Goal: Task Accomplishment & Management: Complete application form

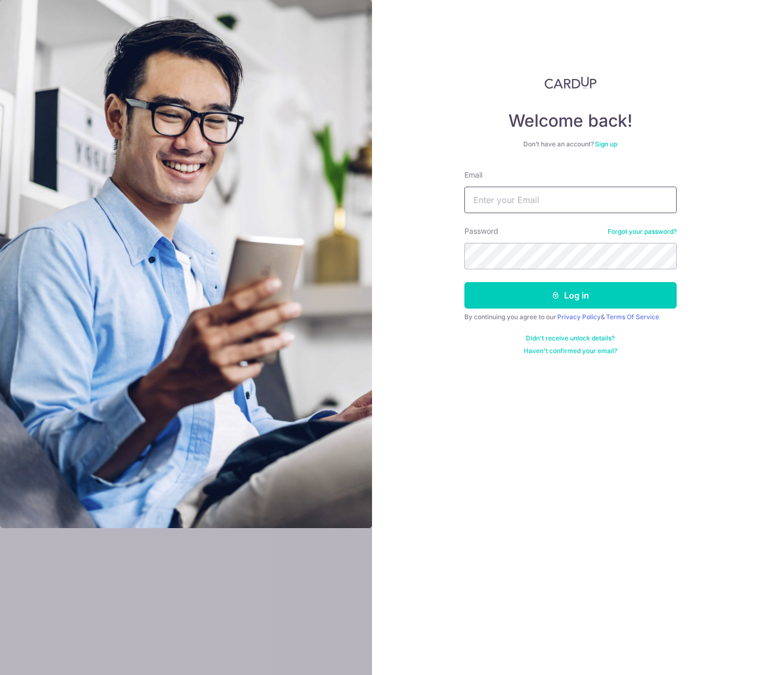
type input "[EMAIL_ADDRESS][DOMAIN_NAME]"
click at [539, 296] on button "Log in" at bounding box center [570, 295] width 212 height 27
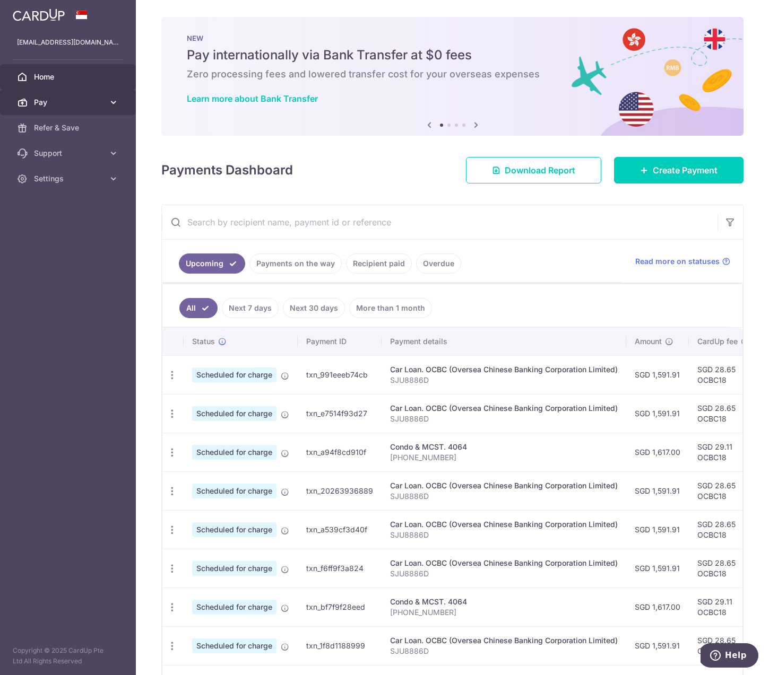
click at [58, 98] on span "Pay" at bounding box center [69, 102] width 70 height 11
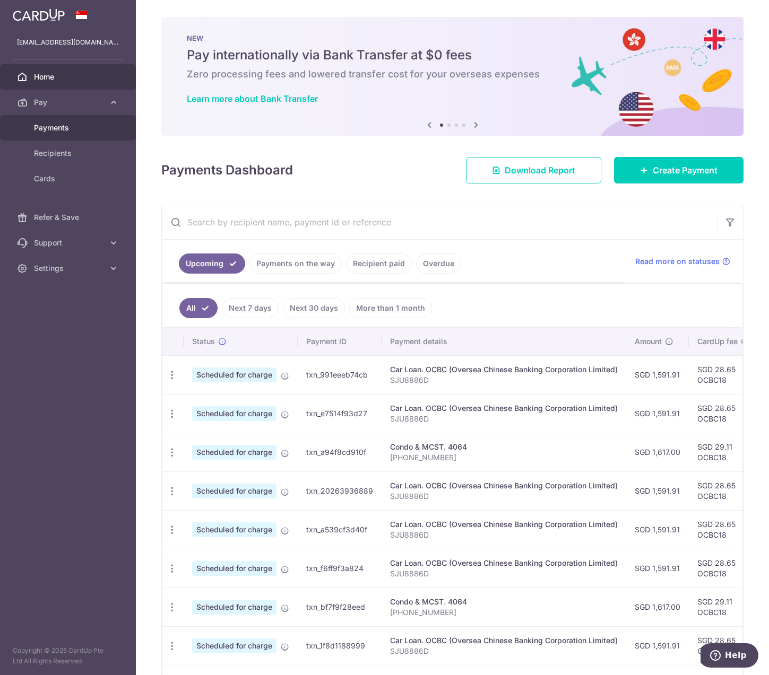
click at [63, 126] on span "Payments" at bounding box center [69, 128] width 70 height 11
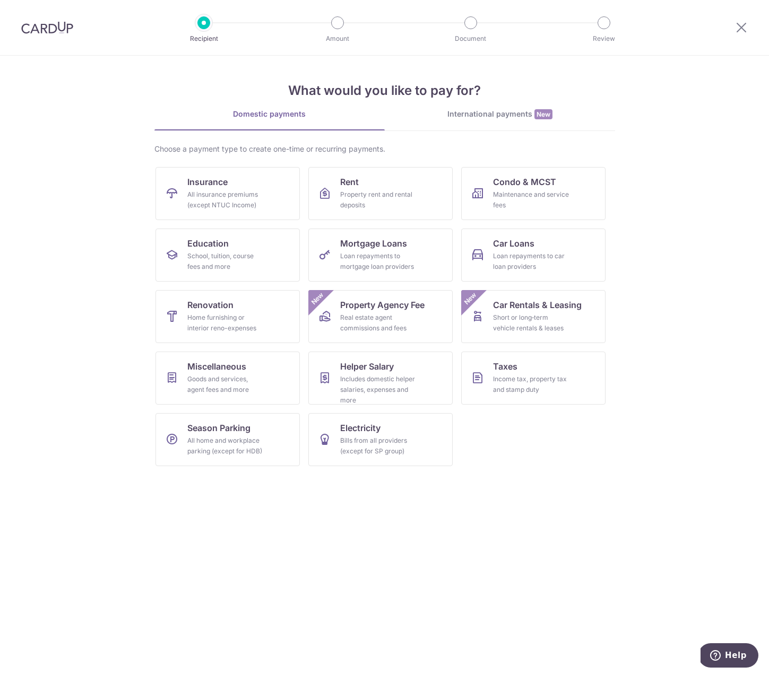
click at [463, 124] on link "International payments New" at bounding box center [500, 120] width 230 height 22
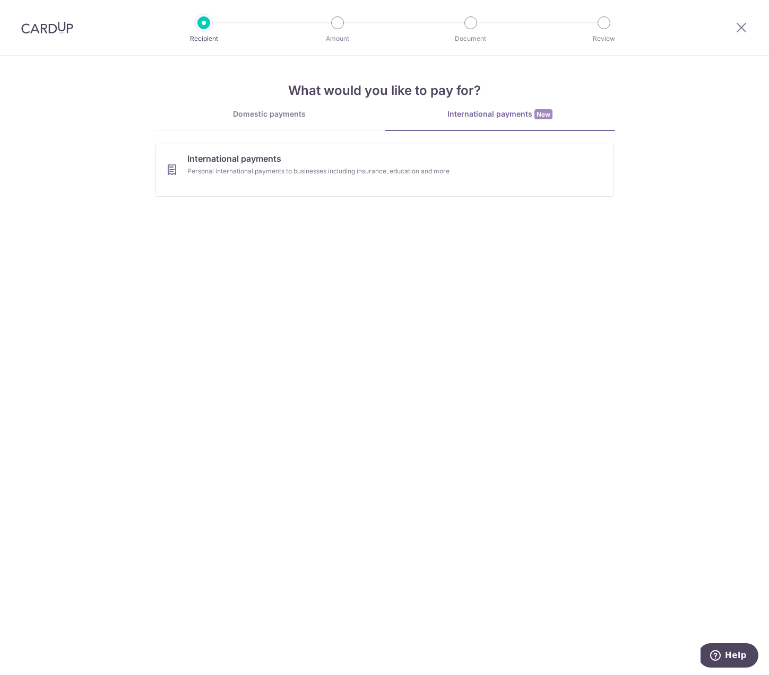
click at [271, 121] on link "Domestic payments" at bounding box center [269, 119] width 230 height 21
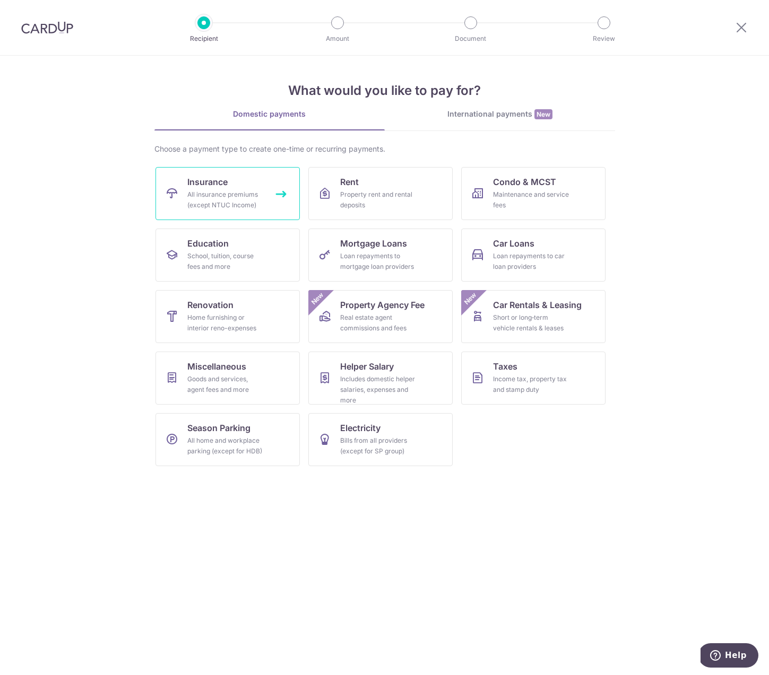
click at [228, 200] on div "All insurance premiums (except NTUC Income)" at bounding box center [225, 199] width 76 height 21
click at [217, 389] on div "Goods and services, agent fees and more" at bounding box center [225, 384] width 76 height 21
click at [504, 385] on div "Income tax, property tax and stamp duty" at bounding box center [531, 384] width 76 height 21
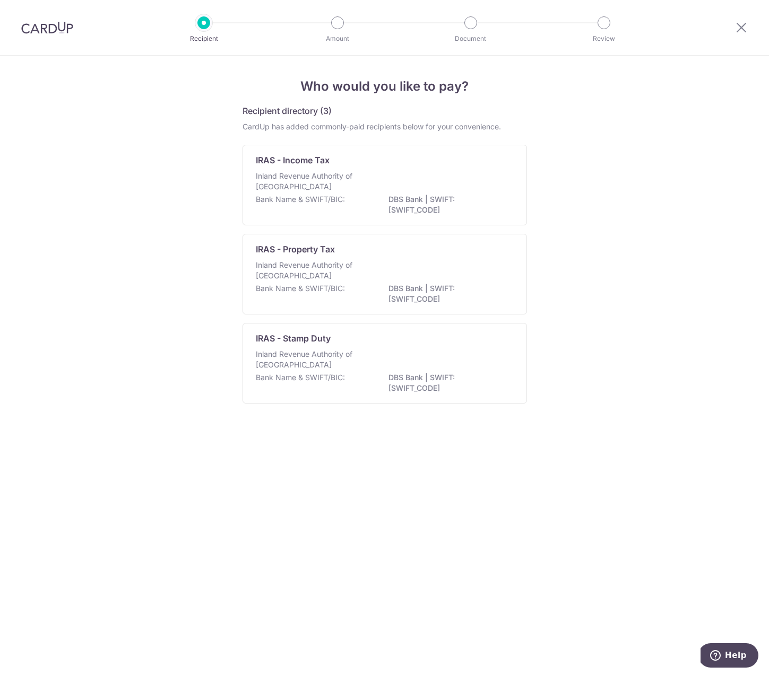
click at [538, 476] on div "Who would you like to pay? Recipient directory (3) CardUp has added commonly-pa…" at bounding box center [384, 365] width 769 height 619
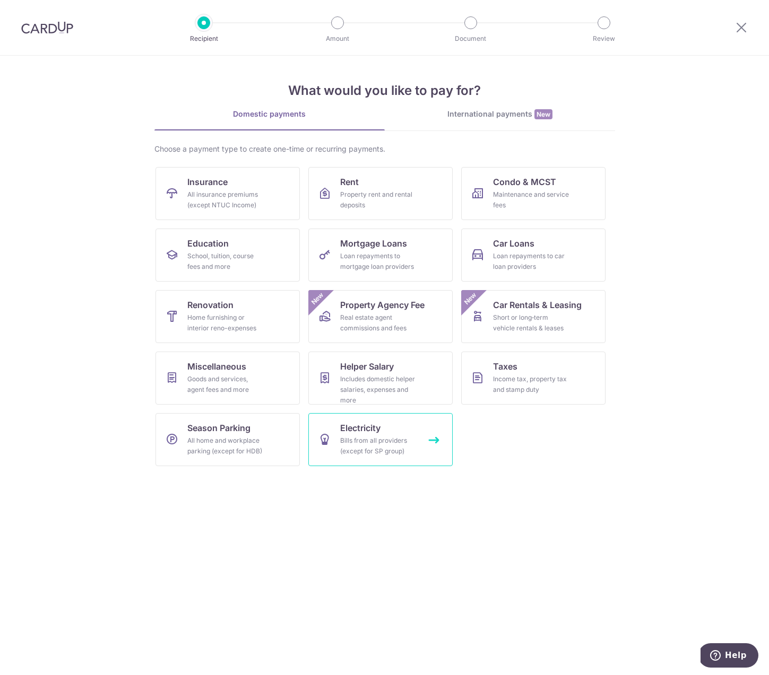
click at [375, 432] on span "Electricity" at bounding box center [360, 428] width 40 height 13
click at [221, 388] on div "Goods and services, agent fees and more" at bounding box center [225, 384] width 76 height 21
